Goal: Information Seeking & Learning: Learn about a topic

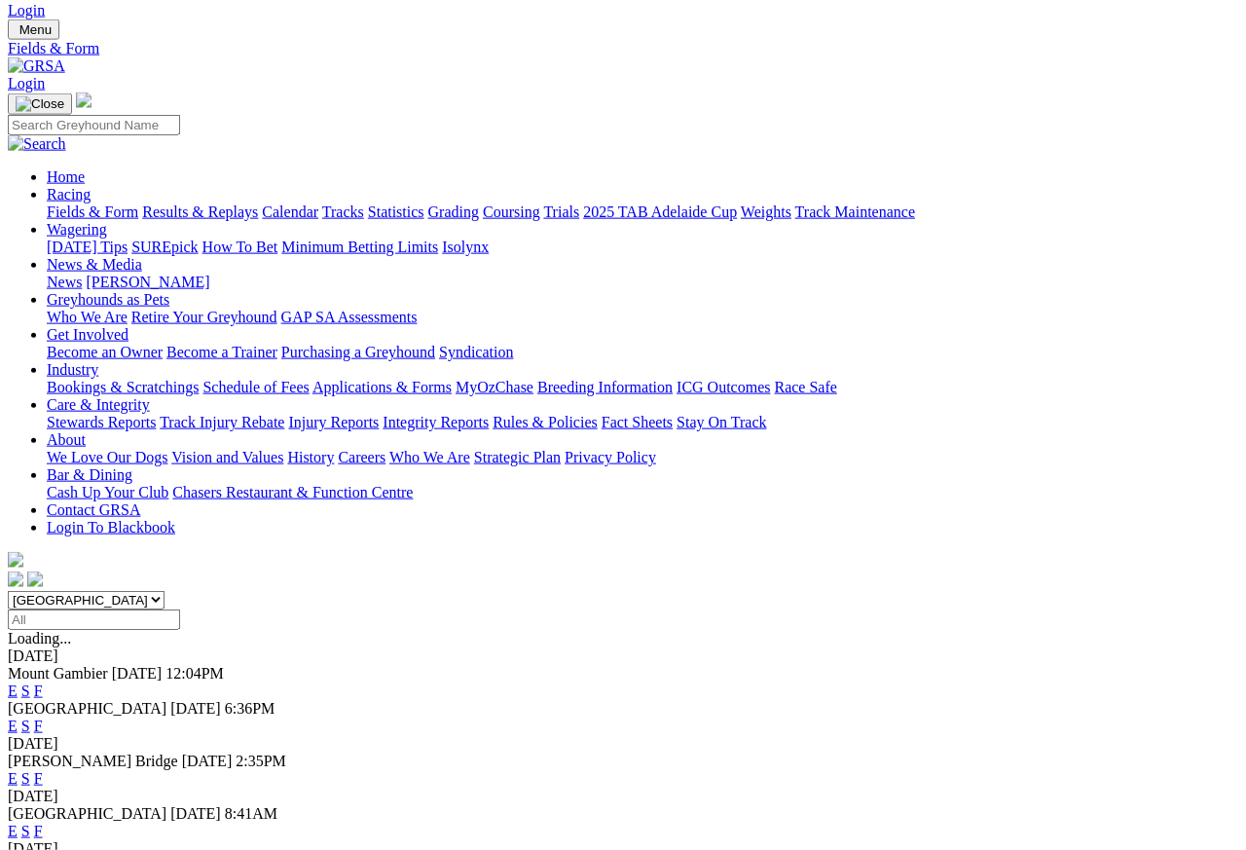
scroll to position [44, 0]
click at [43, 717] on link "F" at bounding box center [38, 725] width 9 height 17
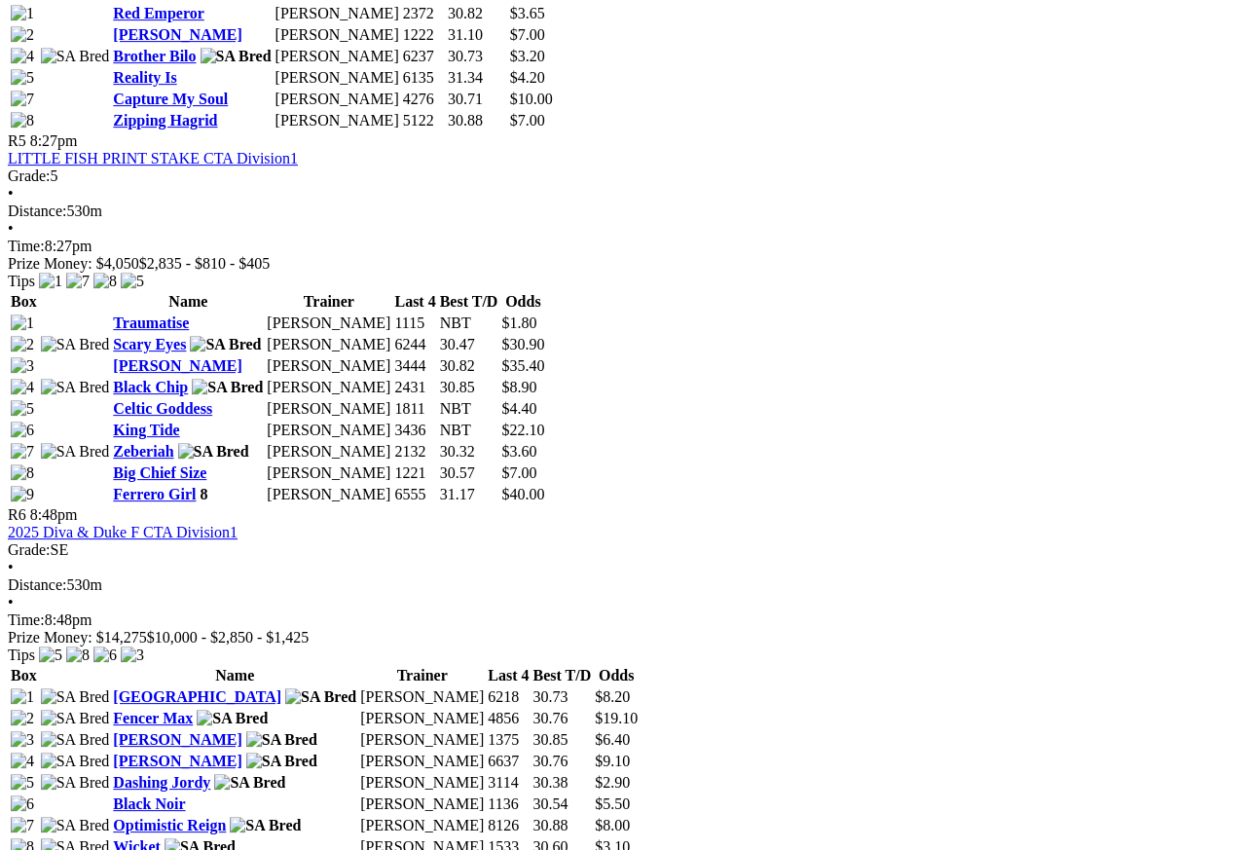
scroll to position [2195, 0]
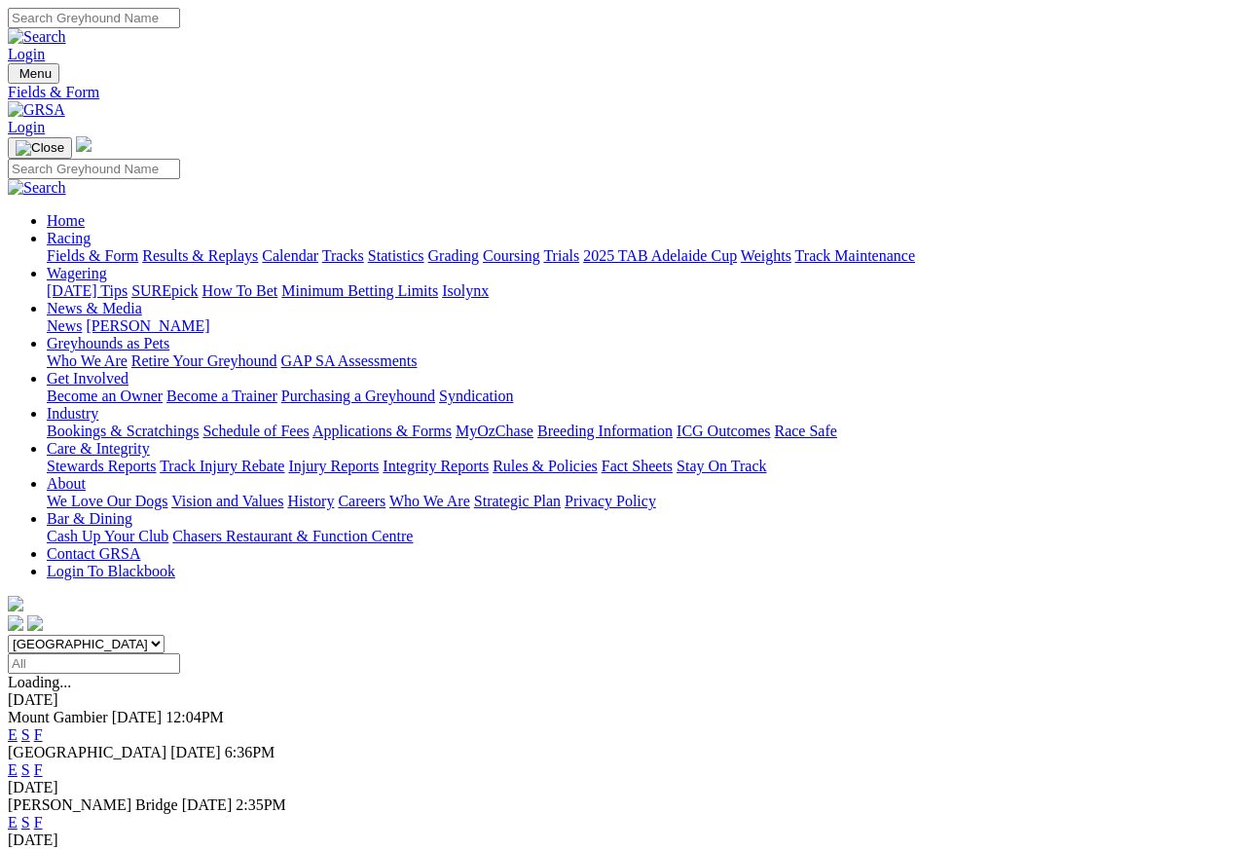
scroll to position [9, 0]
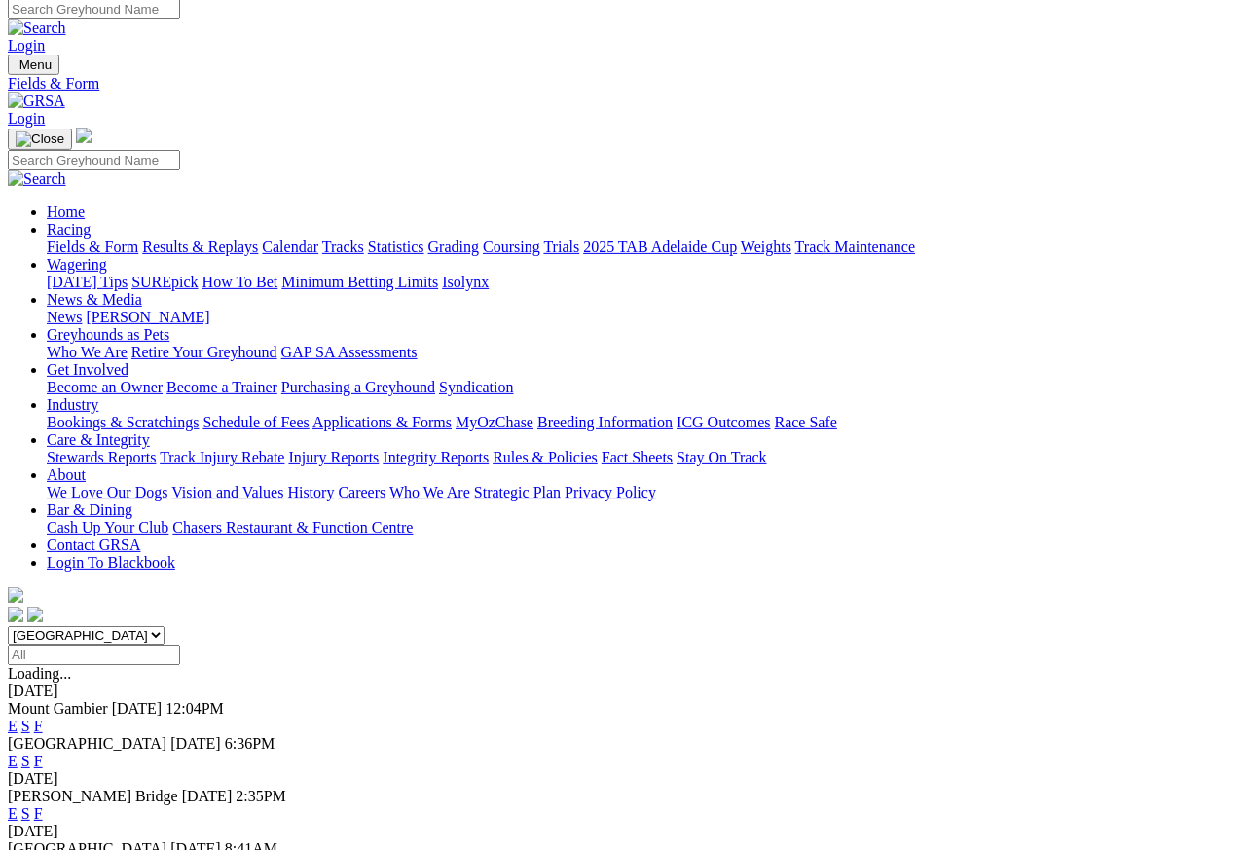
click at [150, 431] on link "Care & Integrity" at bounding box center [98, 439] width 103 height 17
click at [489, 449] on link "Integrity Reports" at bounding box center [435, 457] width 106 height 17
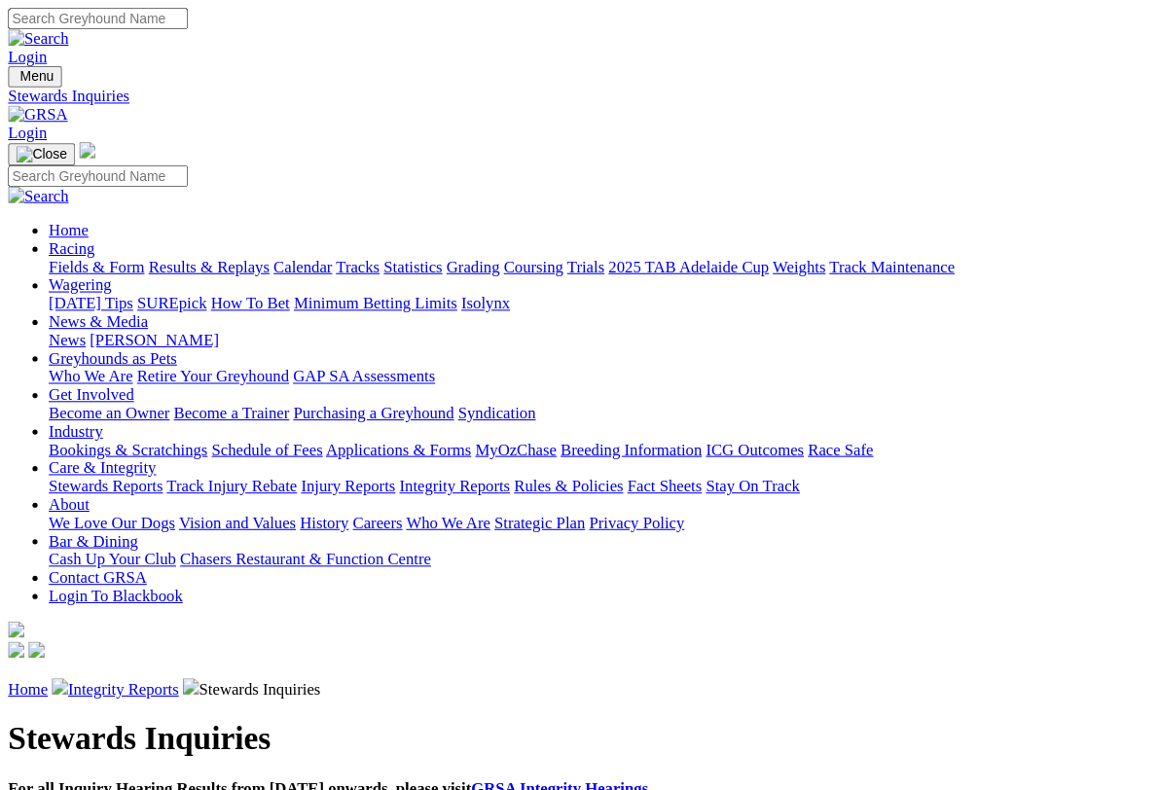
scroll to position [3, 0]
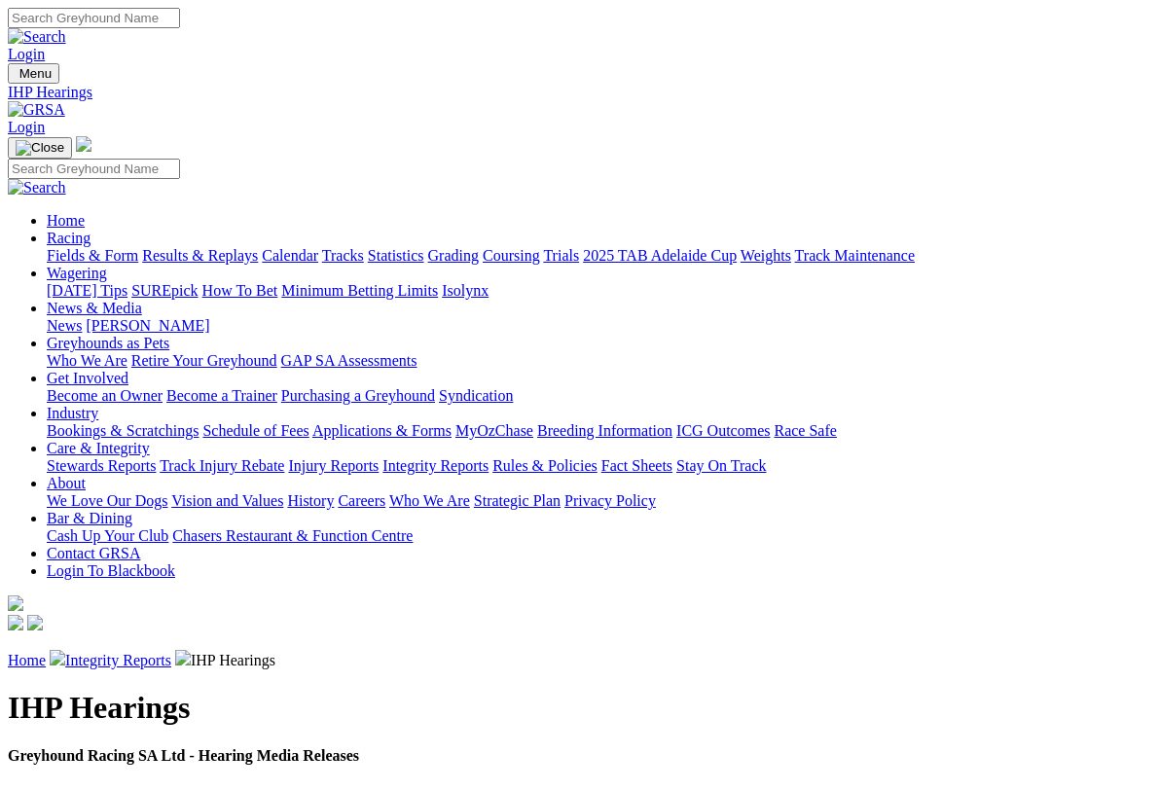
scroll to position [3, 0]
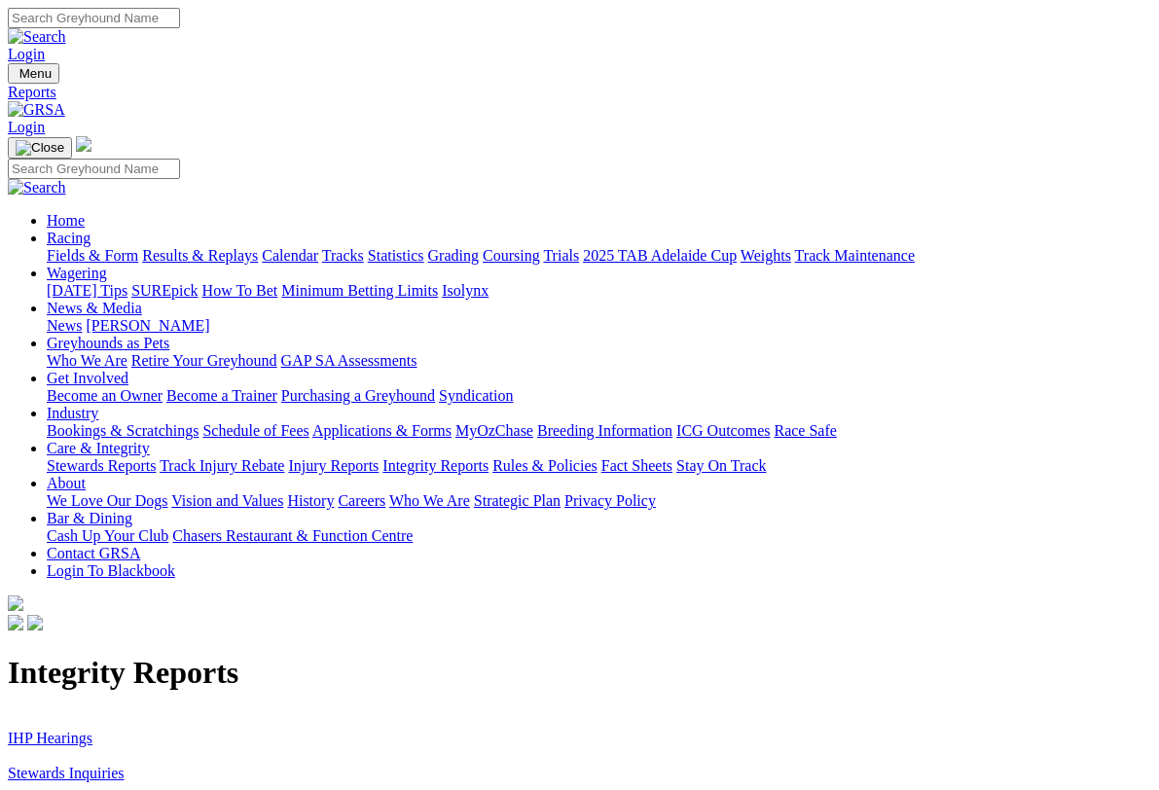
scroll to position [3, 0]
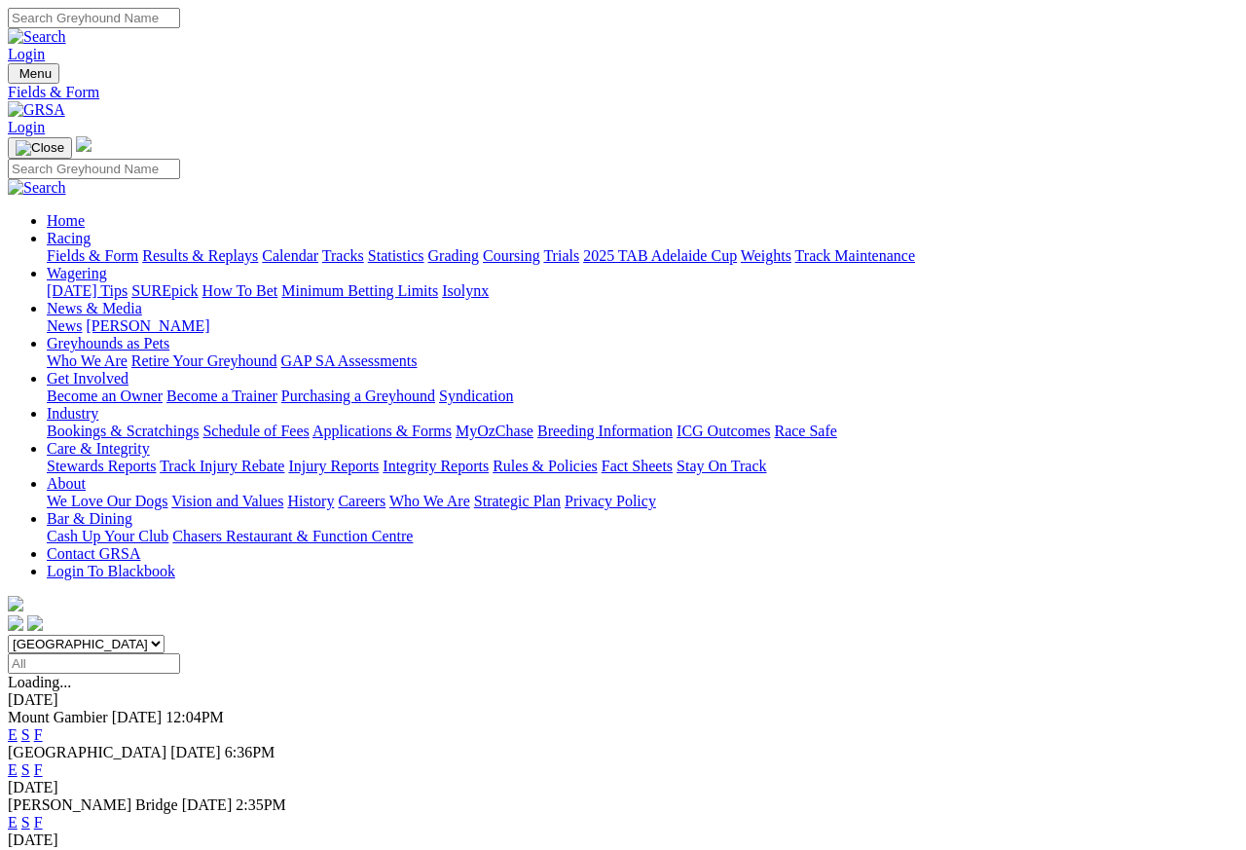
scroll to position [9, 0]
